Goal: Communication & Community: Share content

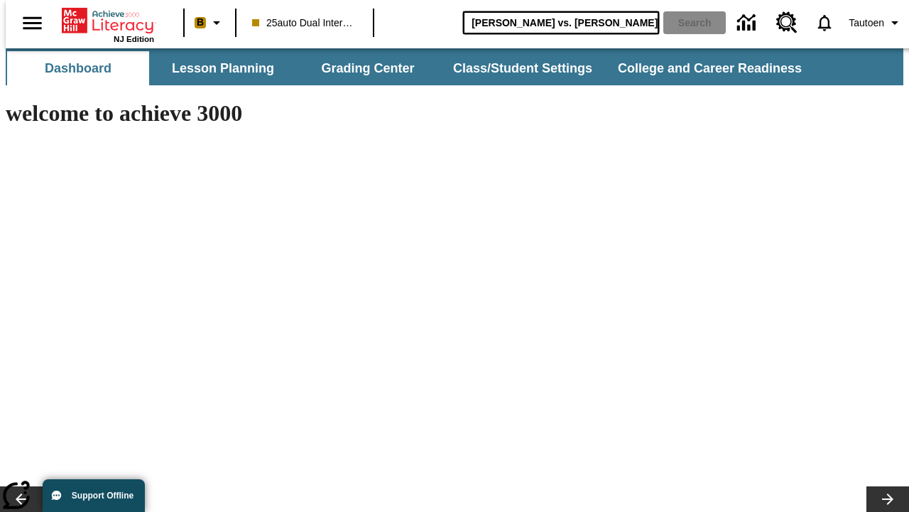
type input "[PERSON_NAME] vs. [PERSON_NAME]"
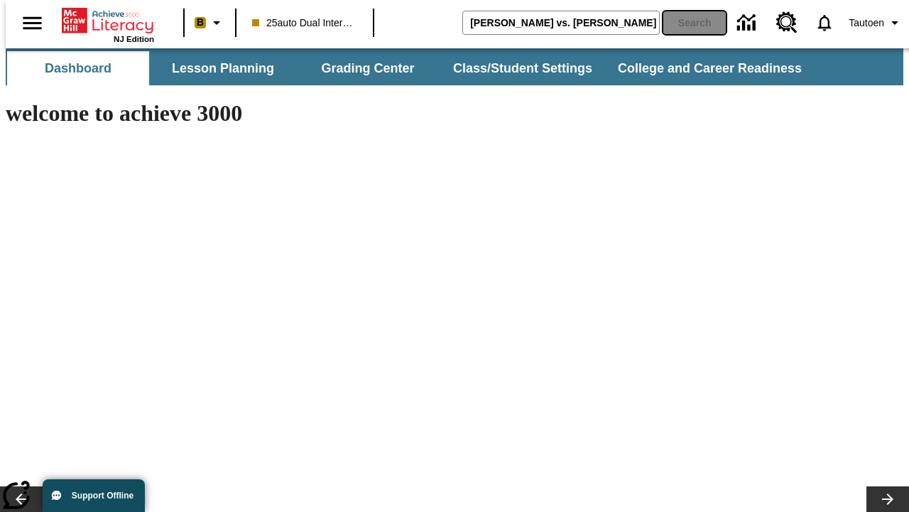
click at [686, 23] on button "Search" at bounding box center [695, 22] width 63 height 23
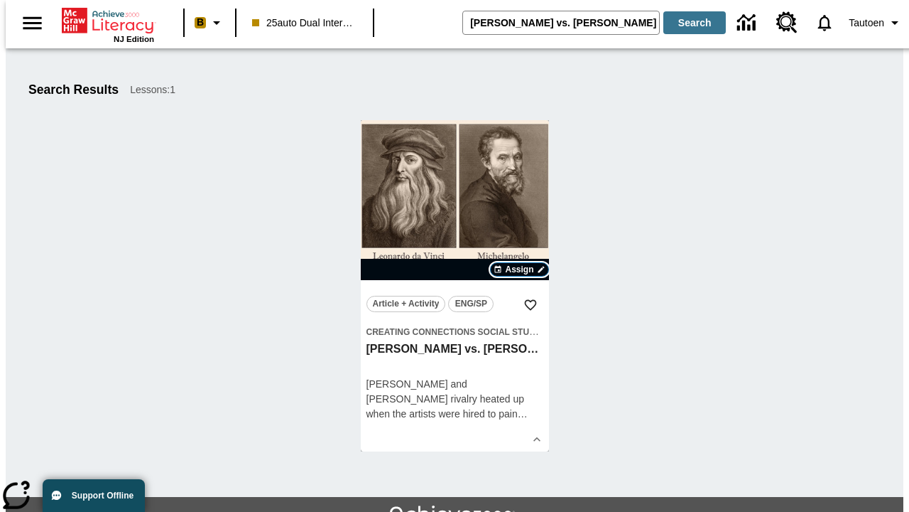
click at [520, 269] on span "Assign" at bounding box center [519, 269] width 28 height 13
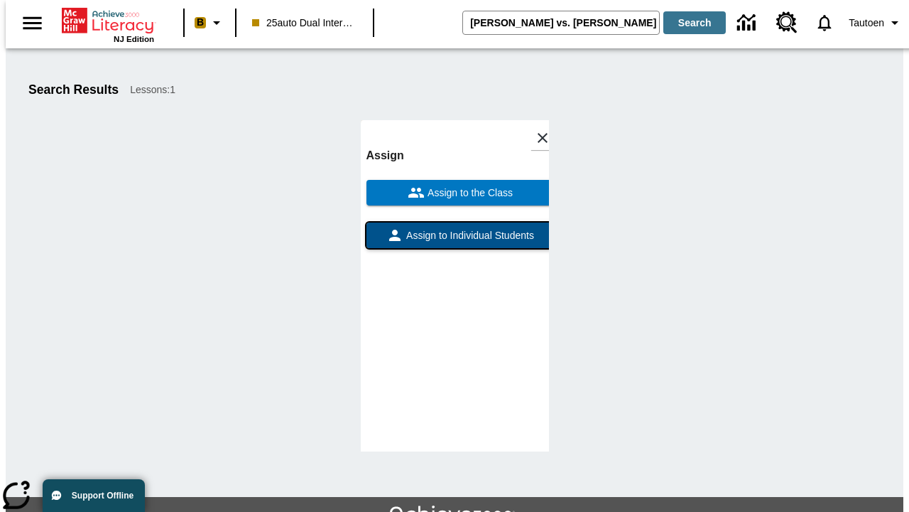
click at [455, 242] on span "Assign to Individual Students" at bounding box center [469, 235] width 131 height 15
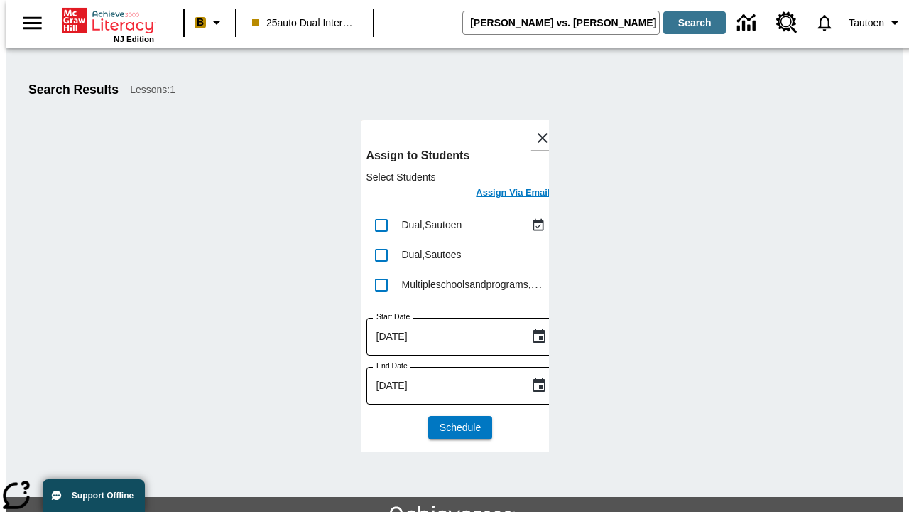
click at [502, 194] on h6 "Assign Via Email" at bounding box center [513, 193] width 74 height 16
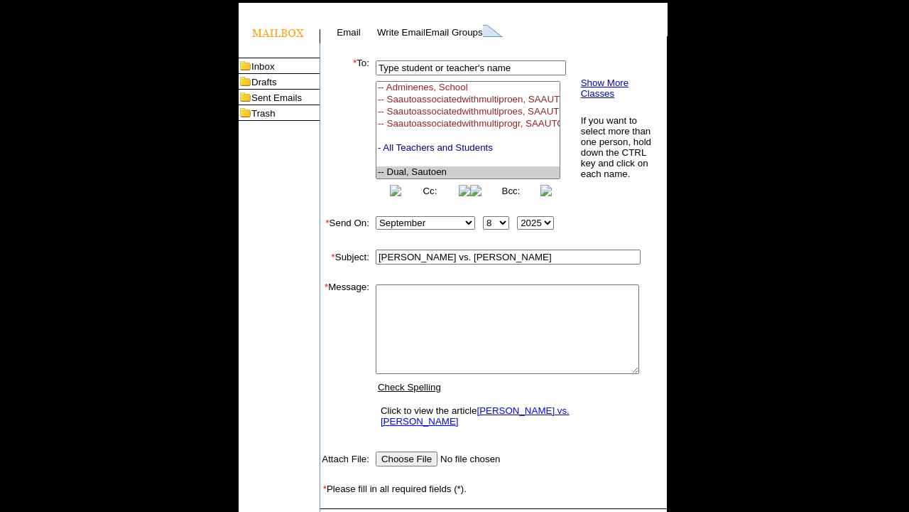
select select "U,21476361,1"
type textarea "email body message"
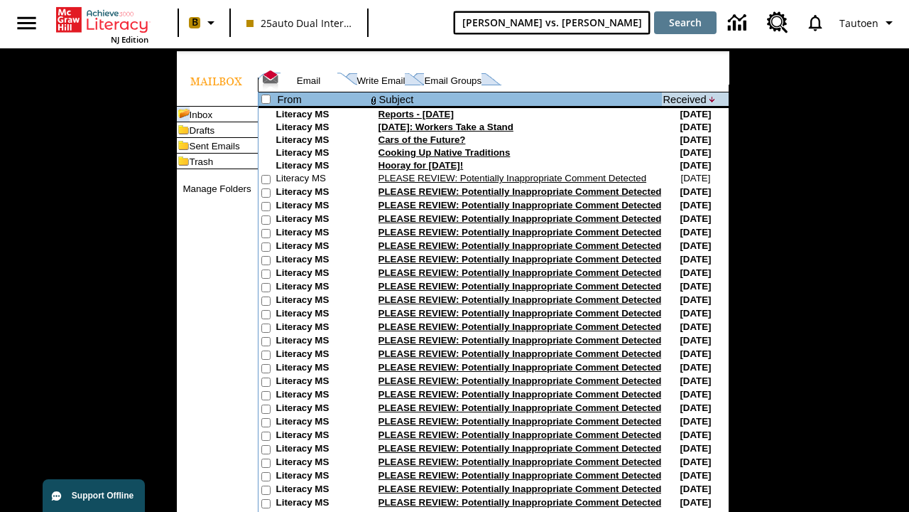
type input "[PERSON_NAME] vs. [PERSON_NAME]"
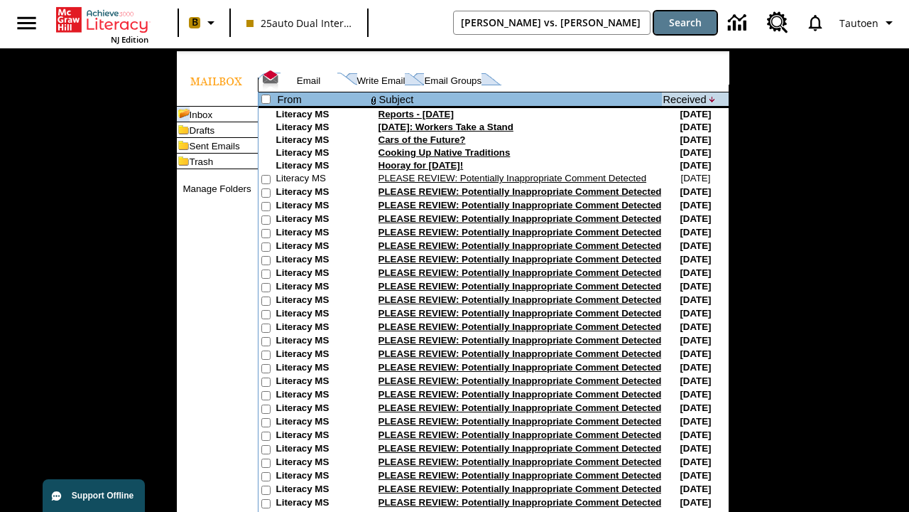
click at [686, 23] on button "Search" at bounding box center [685, 22] width 63 height 23
